Goal: Task Accomplishment & Management: Use online tool/utility

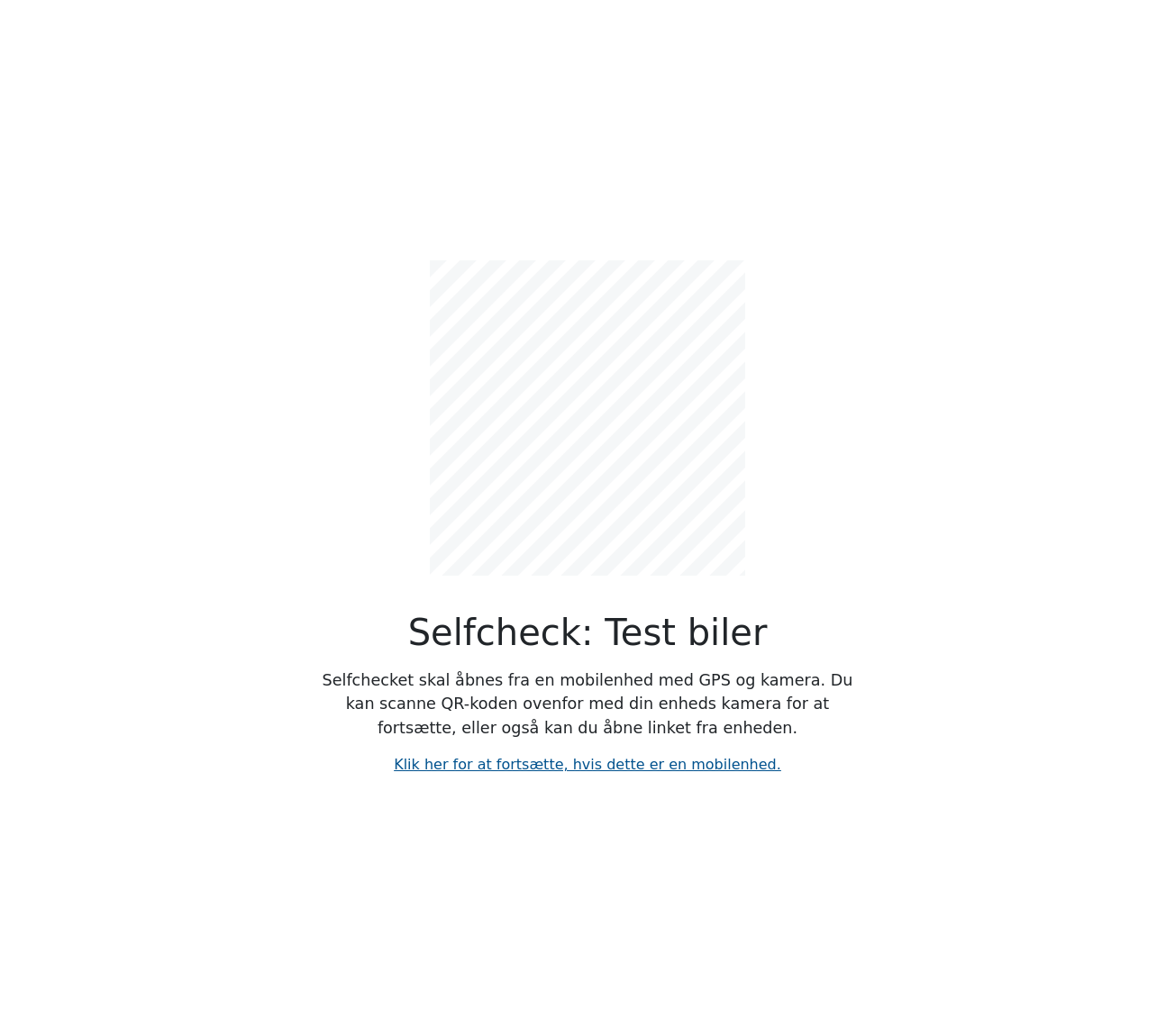
click at [511, 763] on link "Klik her for at fortsætte, hvis dette er en mobilenhed." at bounding box center [588, 764] width 387 height 17
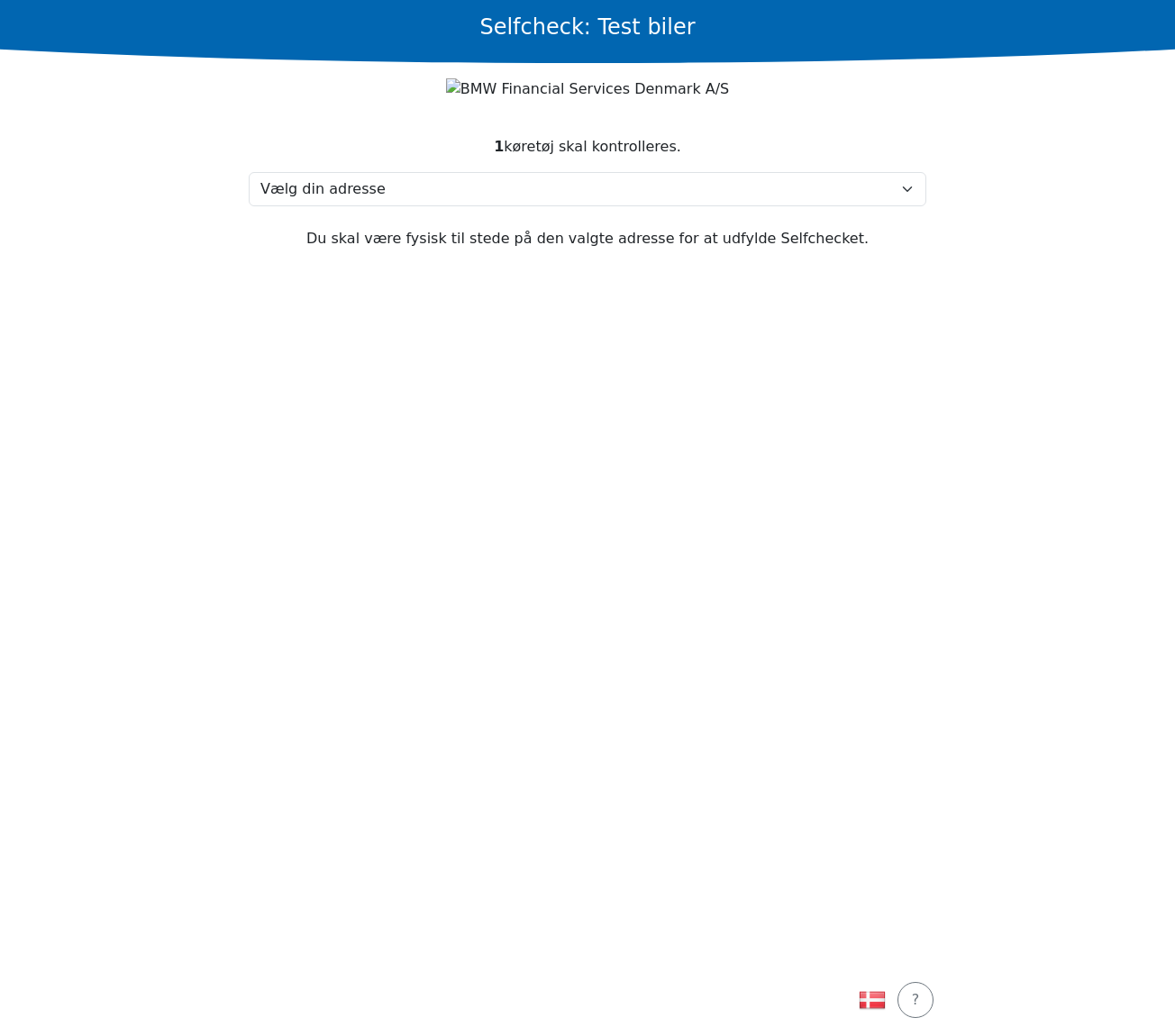
click at [343, 517] on section "1 køretøj skal kontrolleres. Vælg din adresse Test, 2730 Test Min adresse mangl…" at bounding box center [588, 539] width 721 height 851
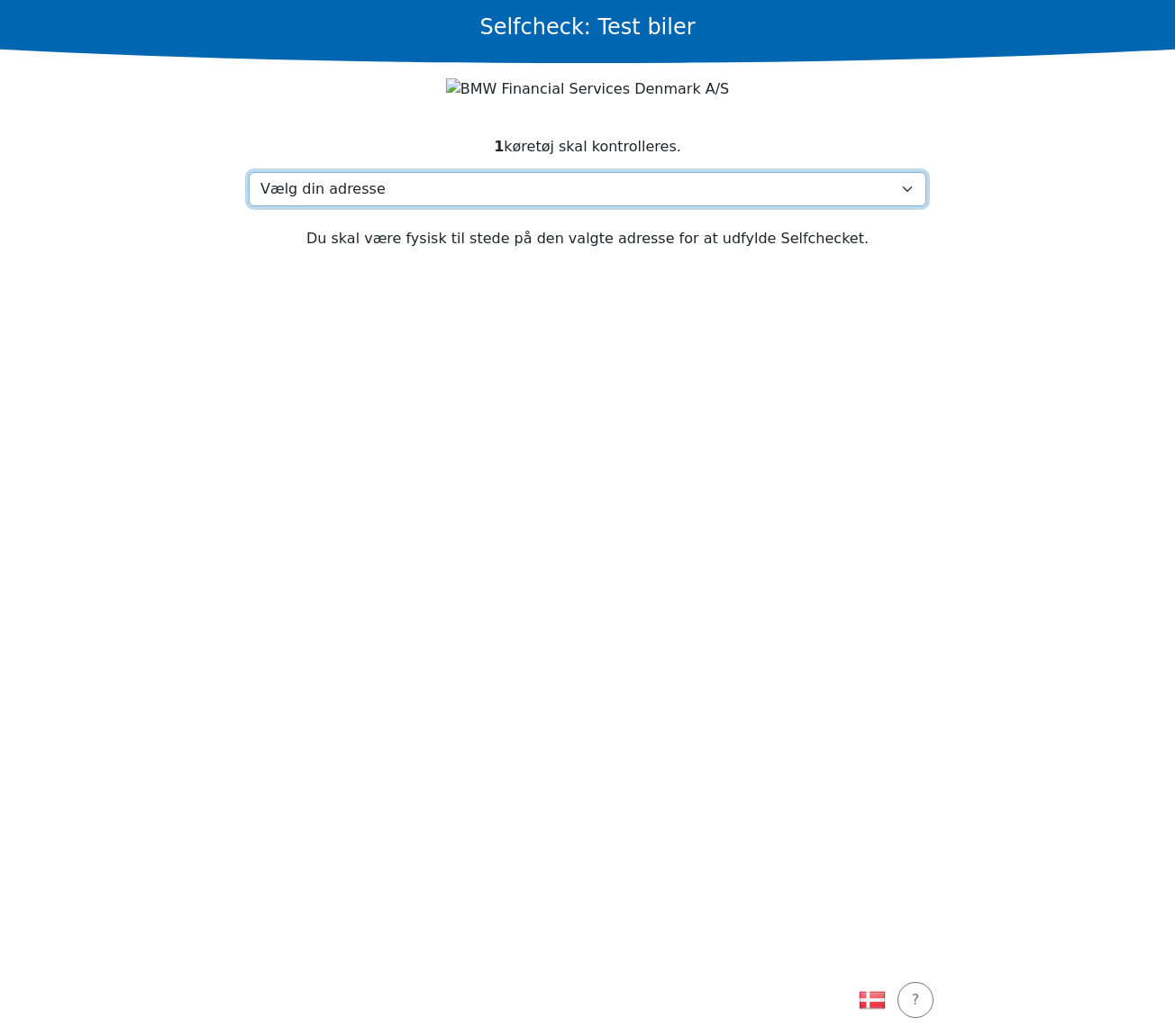
click at [328, 185] on select "Vælg din adresse Test, 2730 Test Min adresse mangler" at bounding box center [588, 189] width 678 height 34
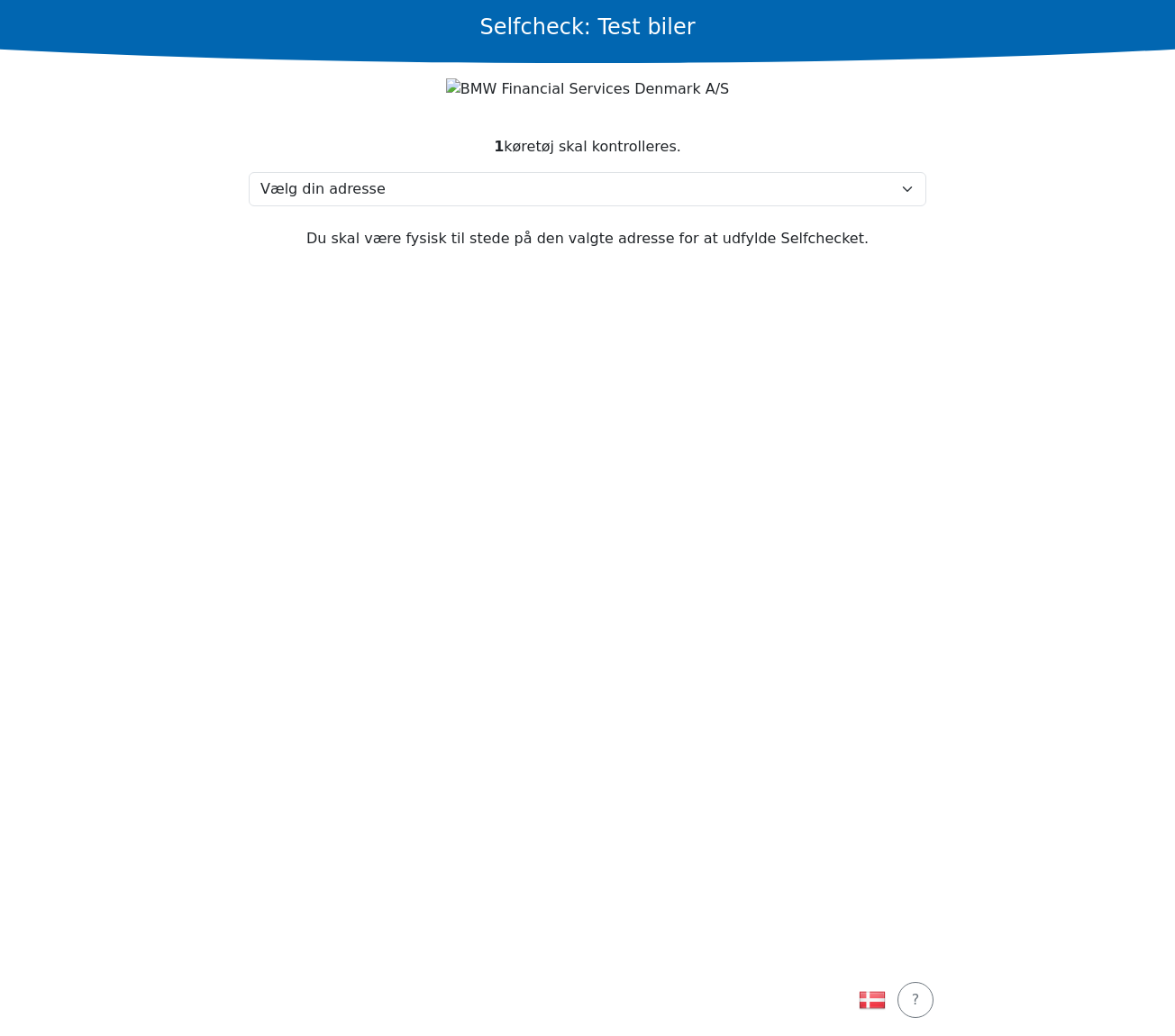
click at [244, 523] on section "1 køretøj skal kontrolleres. Vælg din adresse Test, 2730 Test Min adresse mangl…" at bounding box center [588, 539] width 721 height 851
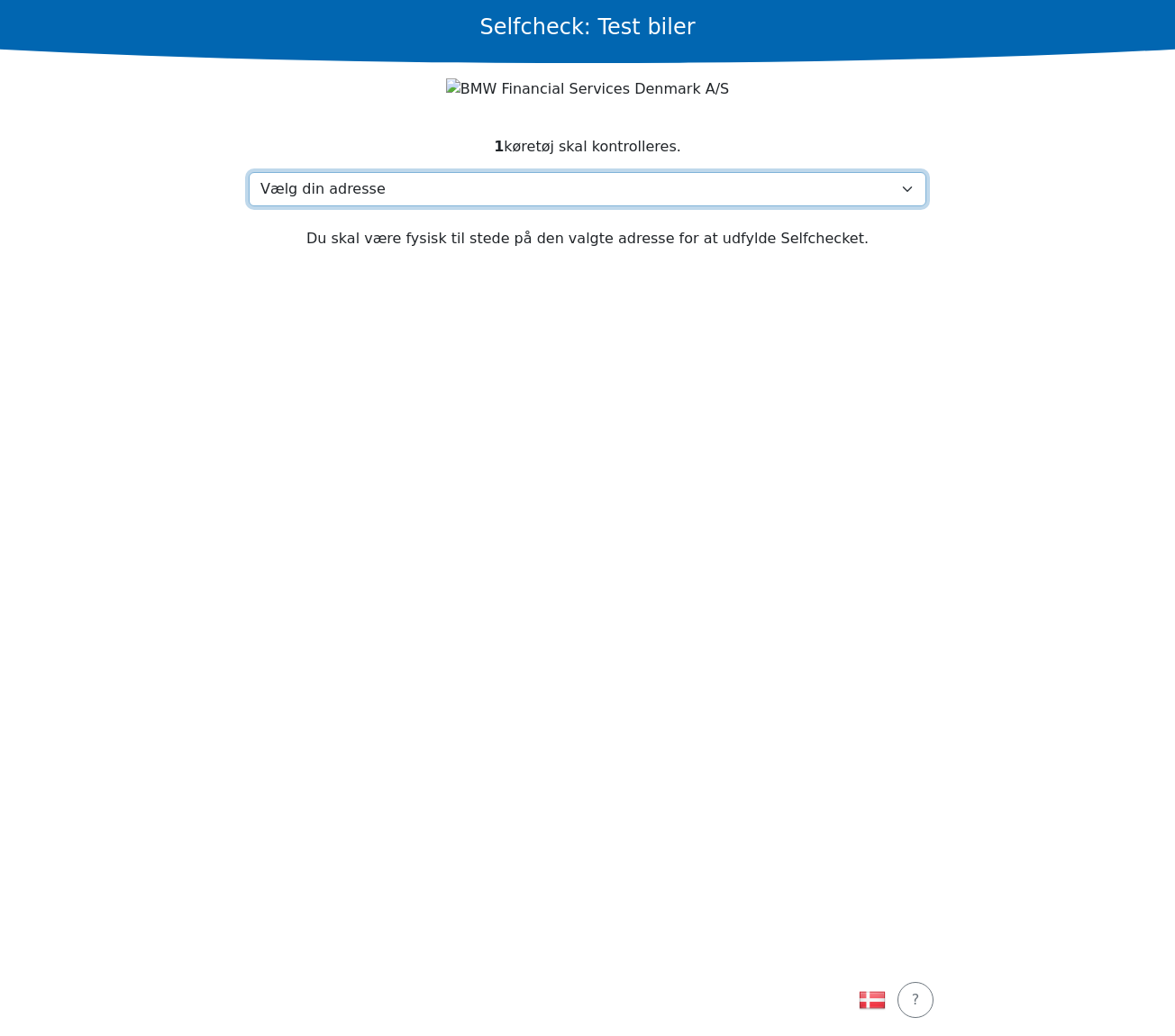
click at [387, 189] on select "Vælg din adresse Test, 2730 Test Min adresse mangler" at bounding box center [588, 189] width 678 height 34
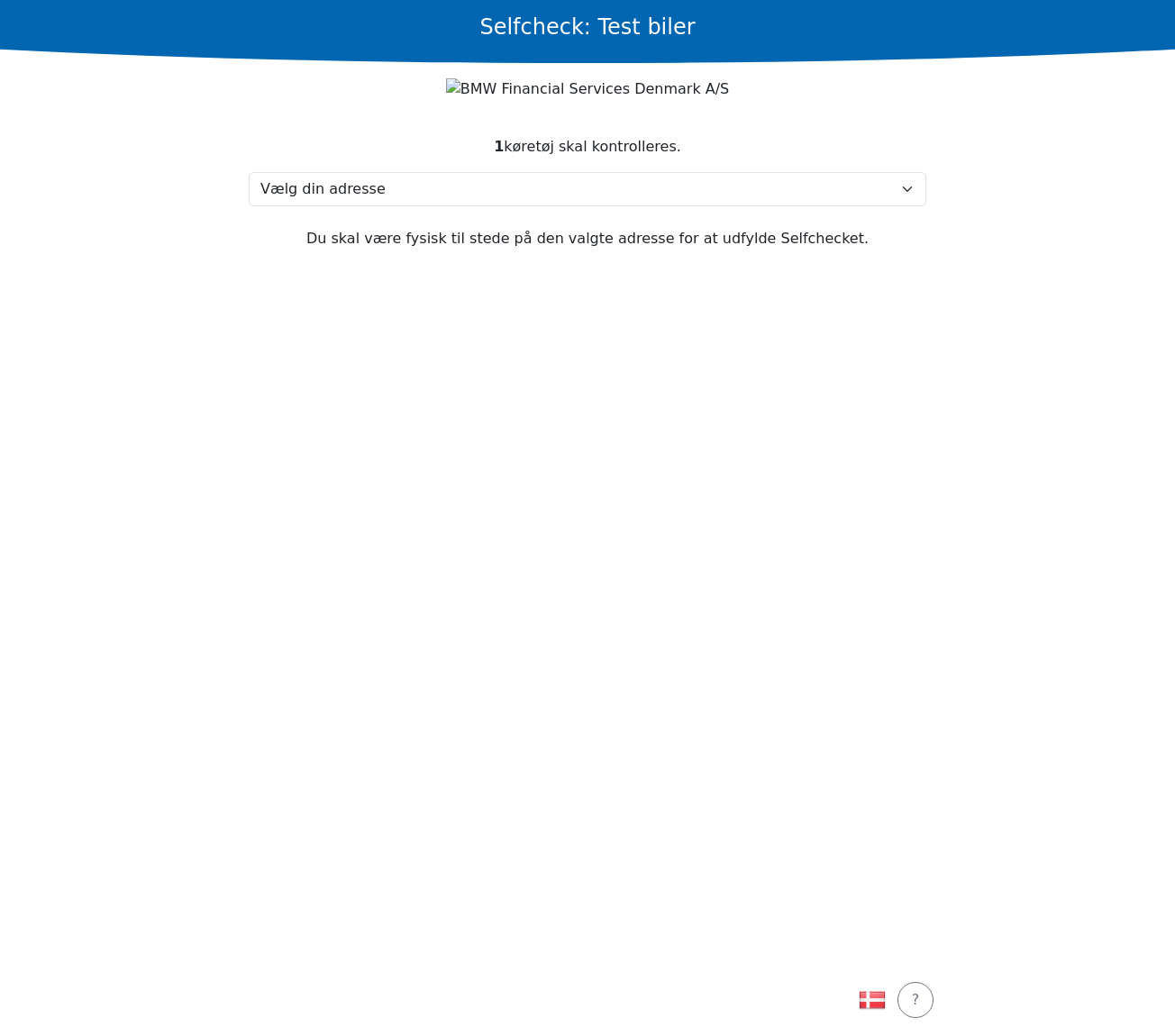
click at [92, 162] on main "Selfcheck: Test biler 1 køretøj skal kontrolleres. Vælg din adresse Test, 2730 …" at bounding box center [588, 518] width 1175 height 1036
click at [742, 479] on section "1 køretøj skal kontrolleres. Vælg din adresse Test, 2730 Test Min adresse mangl…" at bounding box center [588, 539] width 721 height 851
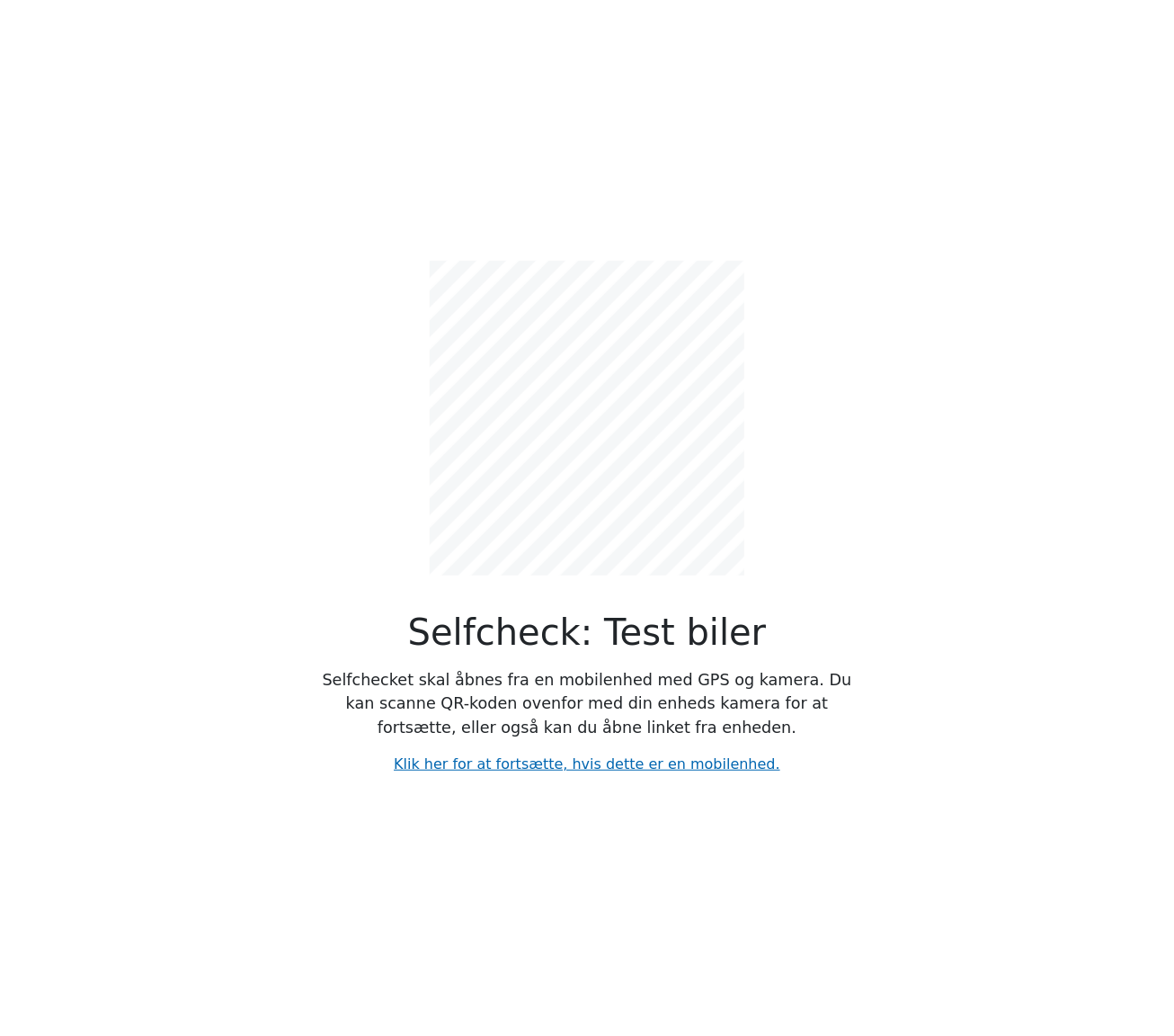
click at [214, 199] on div "Selfcheck: Test biler Selfchecket skal åbnes fra en mobilenhed med GPS og kamer…" at bounding box center [587, 518] width 1025 height 1036
click at [323, 285] on div "Selfcheck: Test biler Selfchecket skal åbnes fra en mobilenhed med GPS og kamer…" at bounding box center [586, 503] width 539 height 543
click at [597, 760] on link "Klik her for at fortsætte, hvis dette er en mobilenhed." at bounding box center [587, 763] width 387 height 17
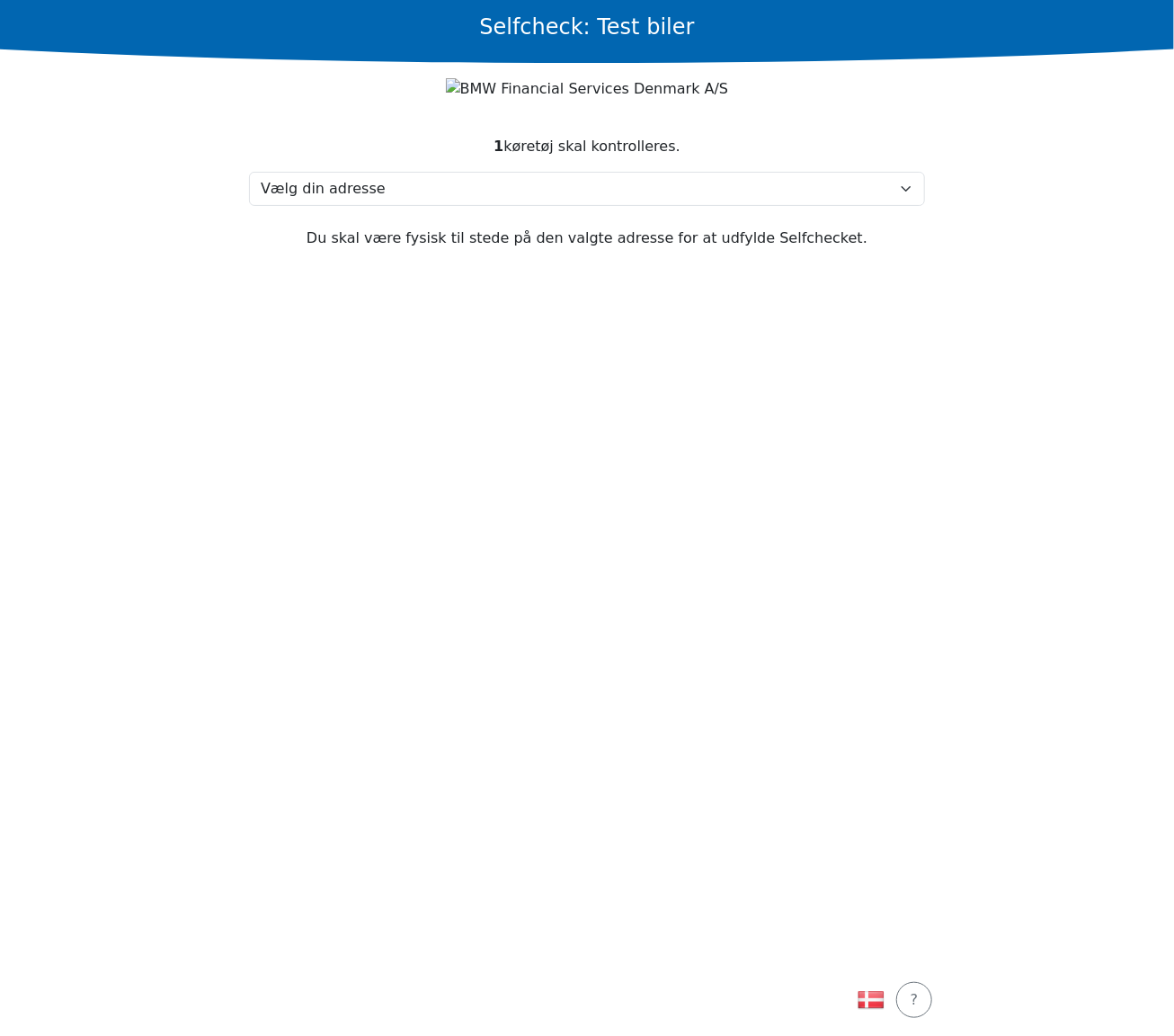
click at [530, 602] on section "1 køretøj skal kontrolleres. Vælg din adresse Test, 2730 Test Min adresse mangl…" at bounding box center [587, 539] width 720 height 851
